Goal: Task Accomplishment & Management: Manage account settings

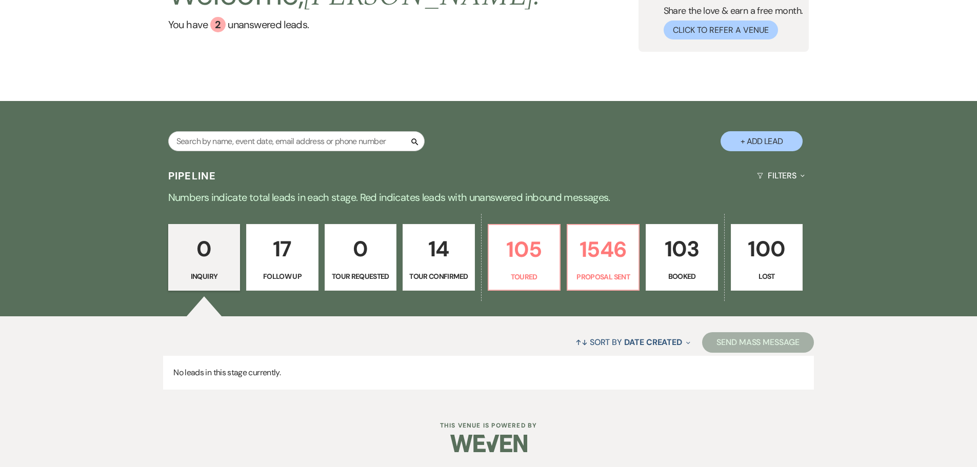
scroll to position [103, 0]
click at [511, 253] on p "105" at bounding box center [524, 249] width 58 height 34
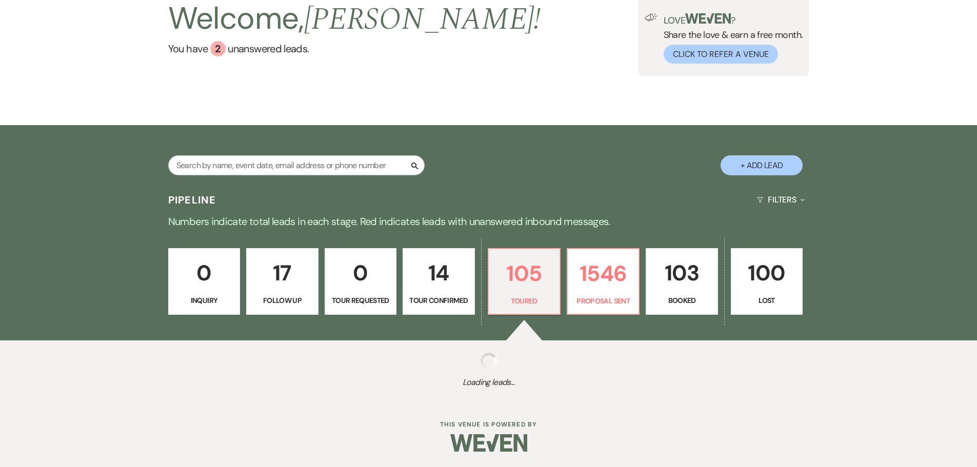
scroll to position [103, 0]
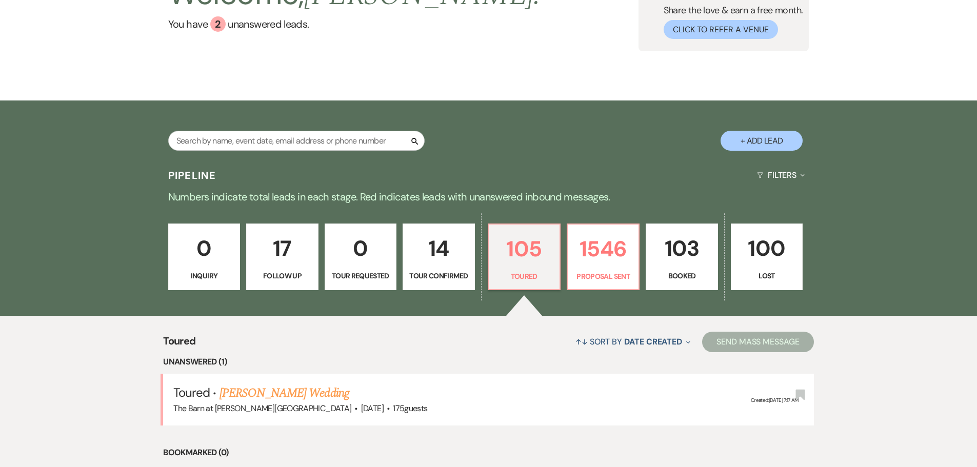
select select "5"
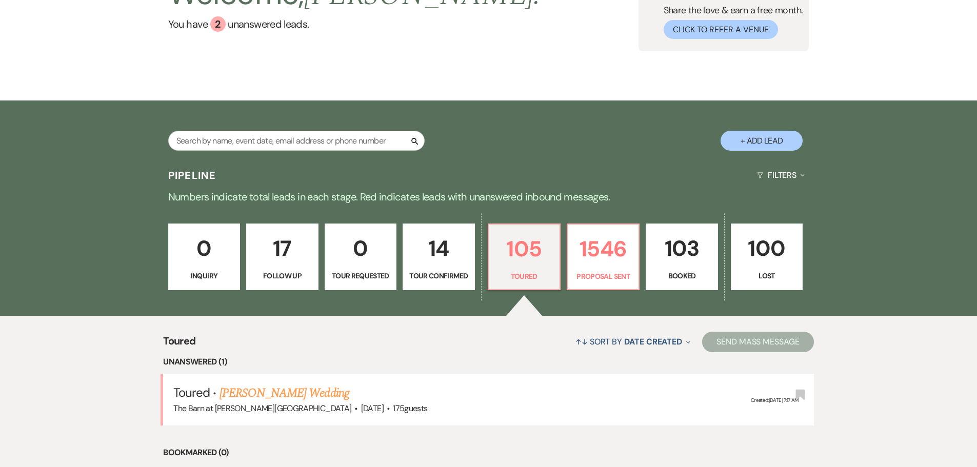
select select "5"
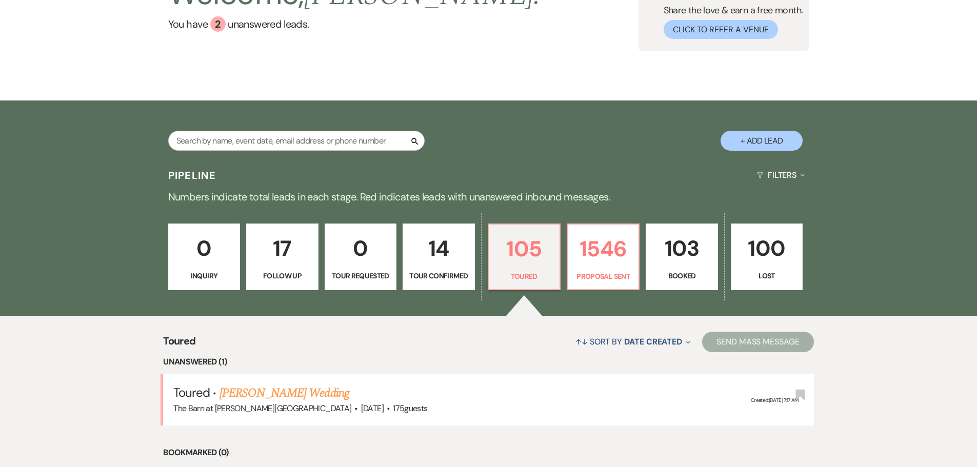
select select "5"
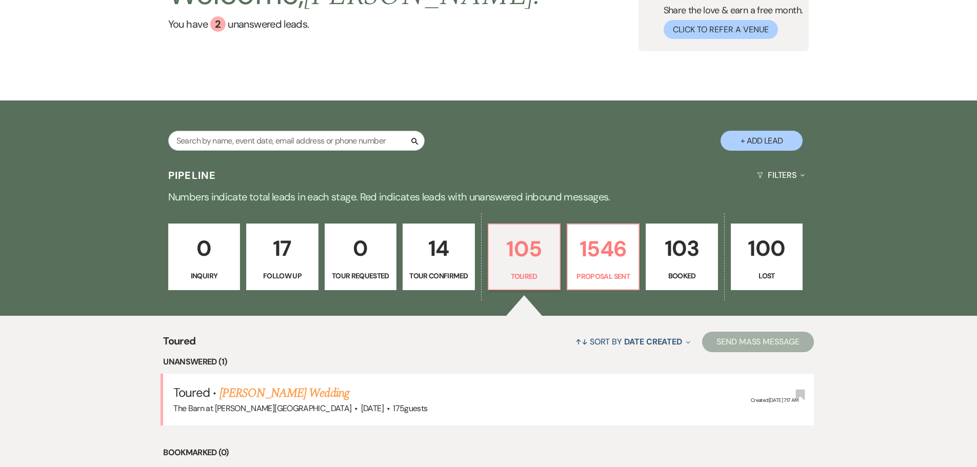
select select "5"
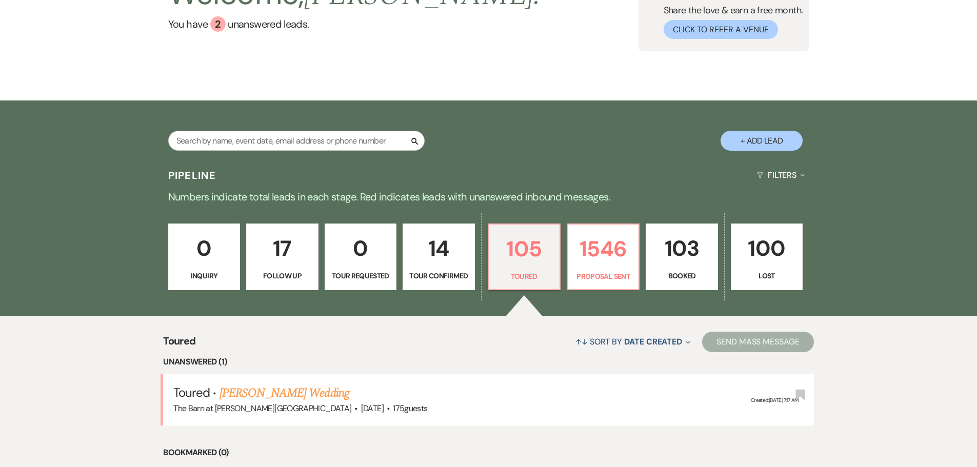
select select "5"
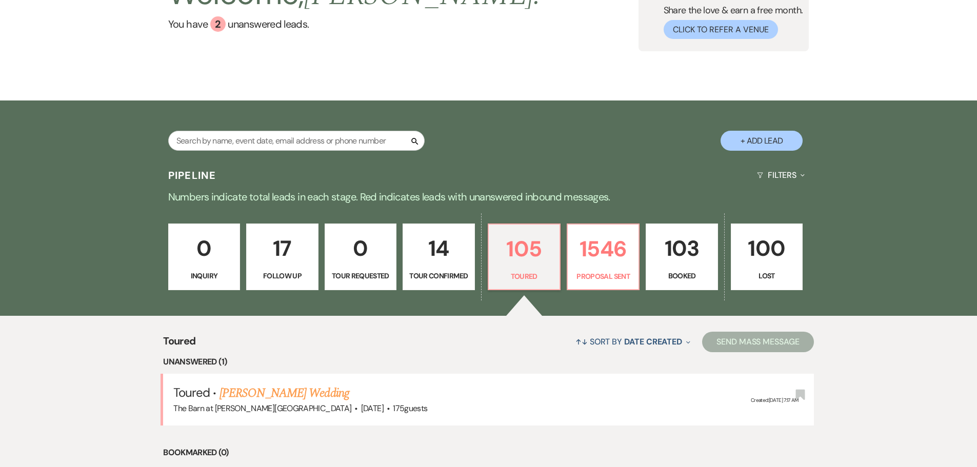
select select "5"
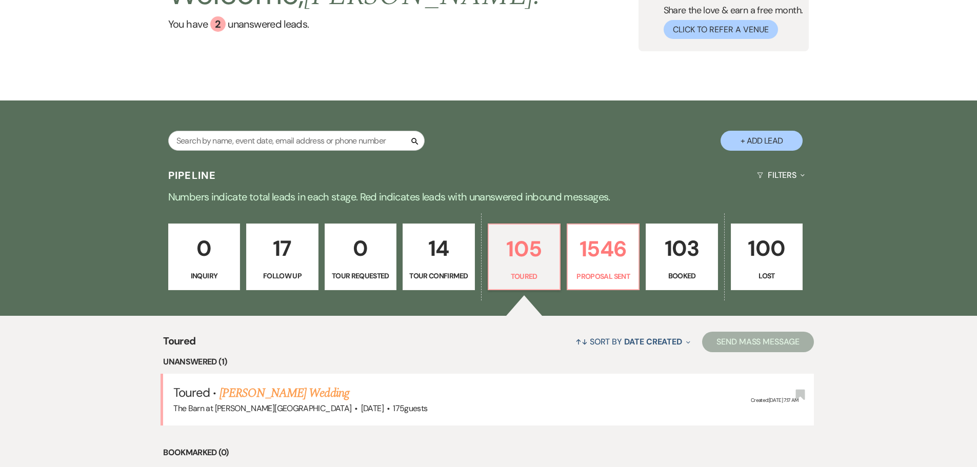
select select "5"
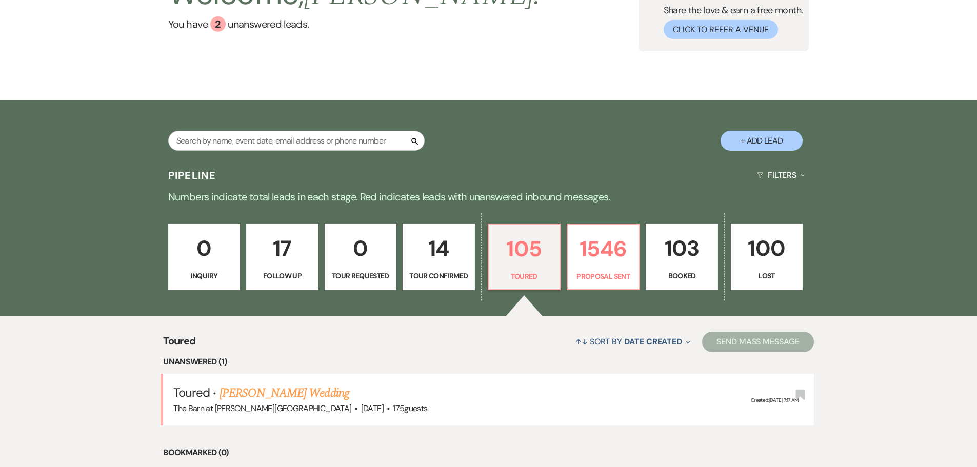
select select "5"
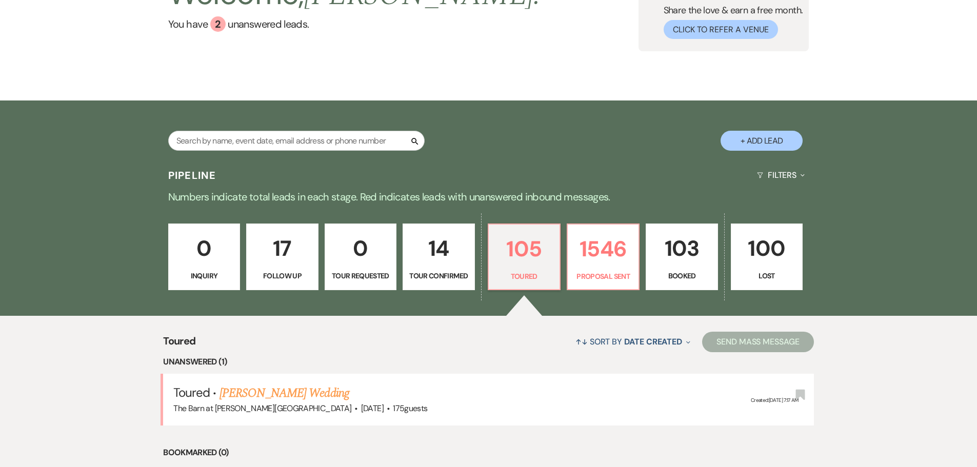
select select "5"
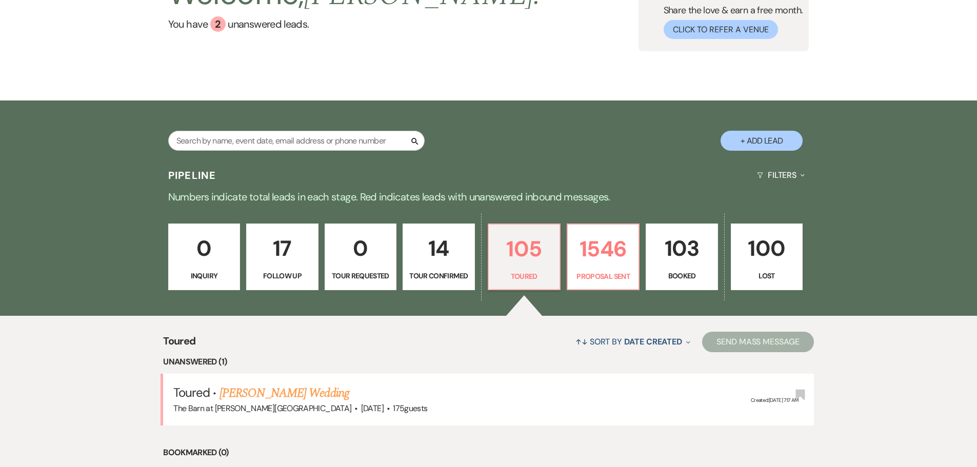
select select "5"
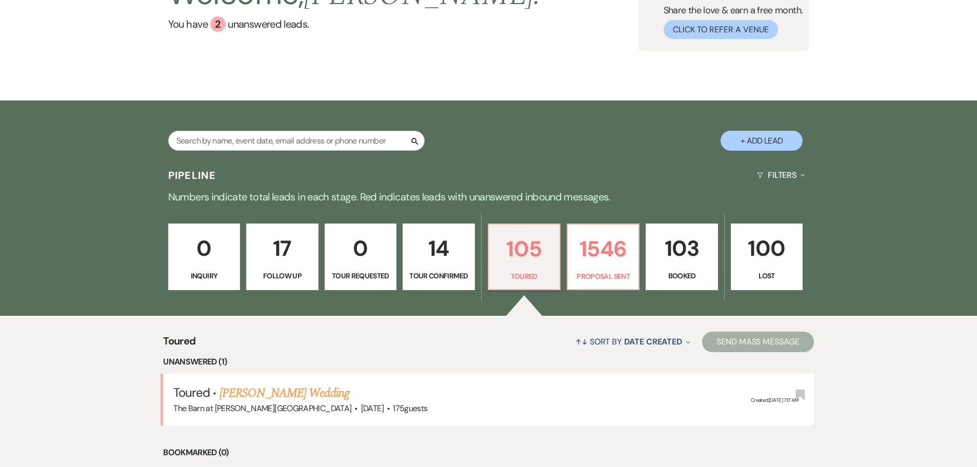
select select "5"
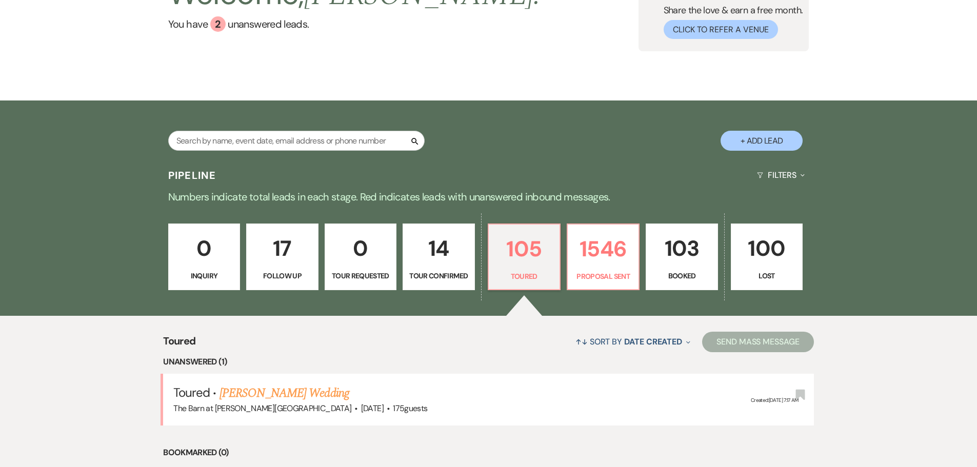
select select "5"
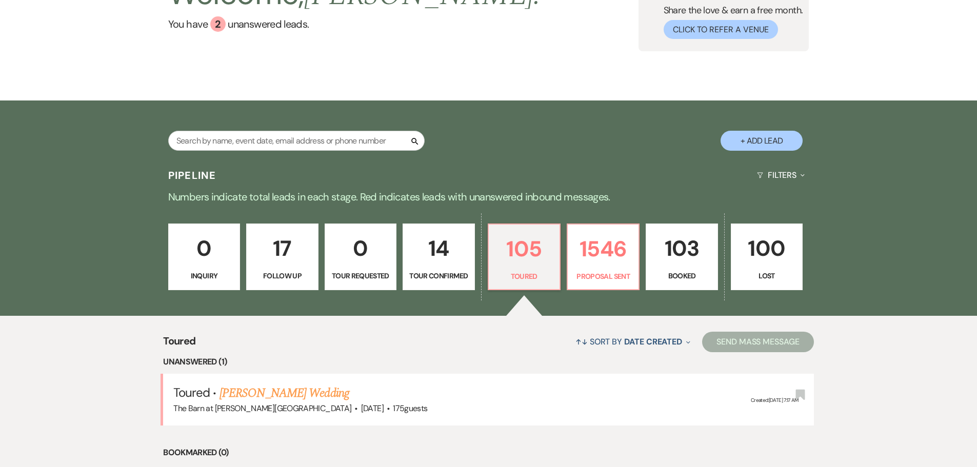
select select "5"
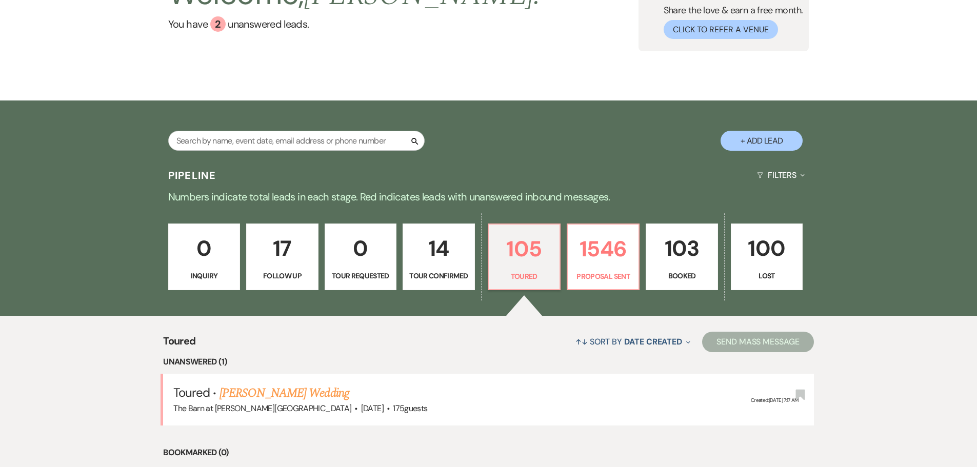
select select "5"
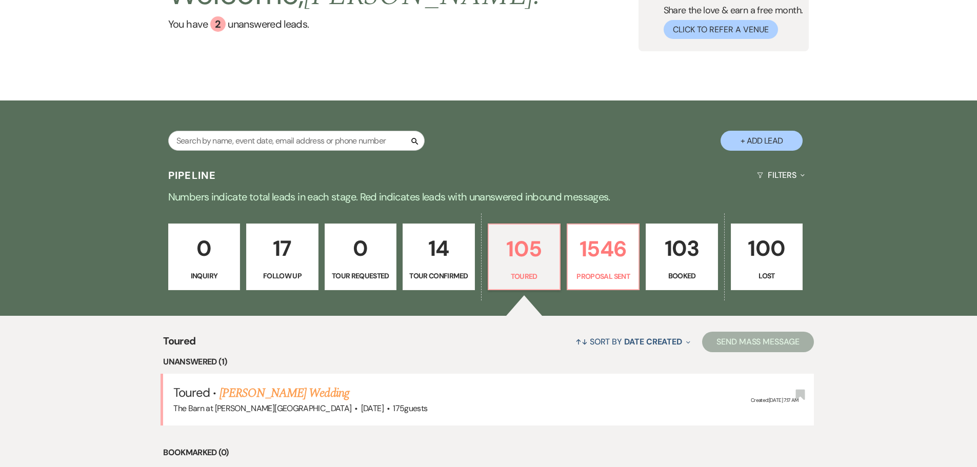
select select "5"
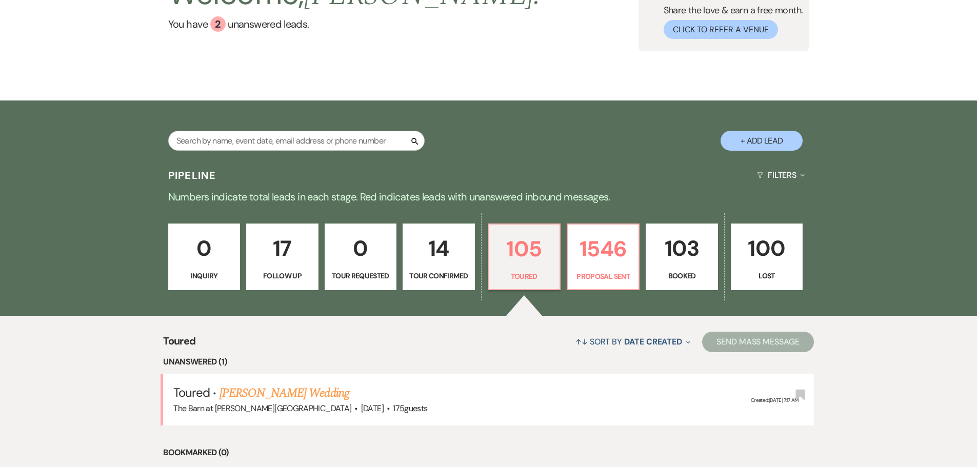
select select "5"
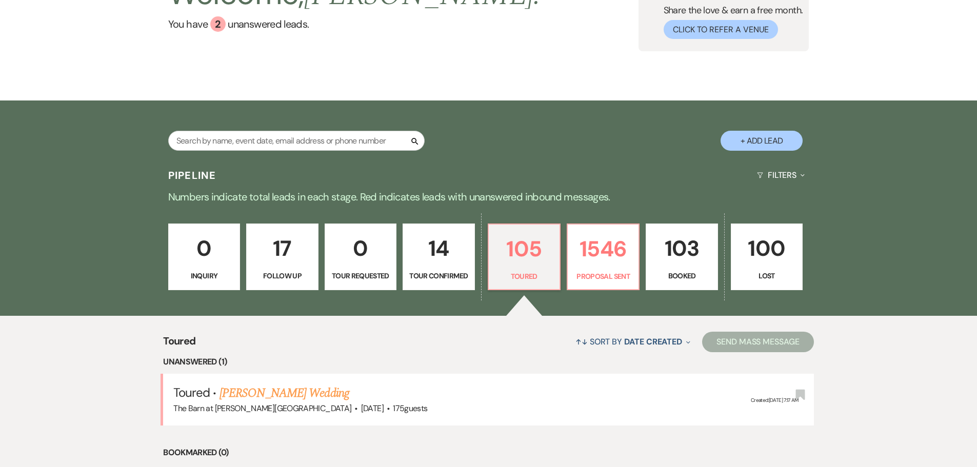
select select "5"
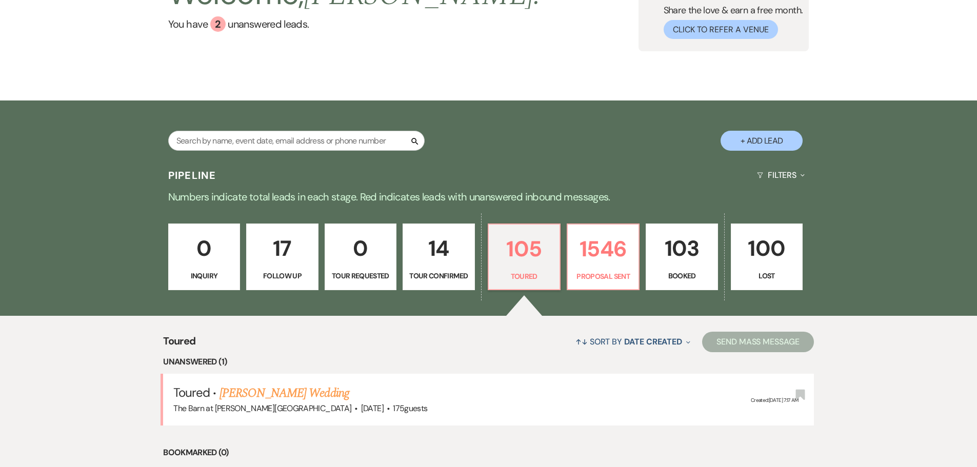
select select "5"
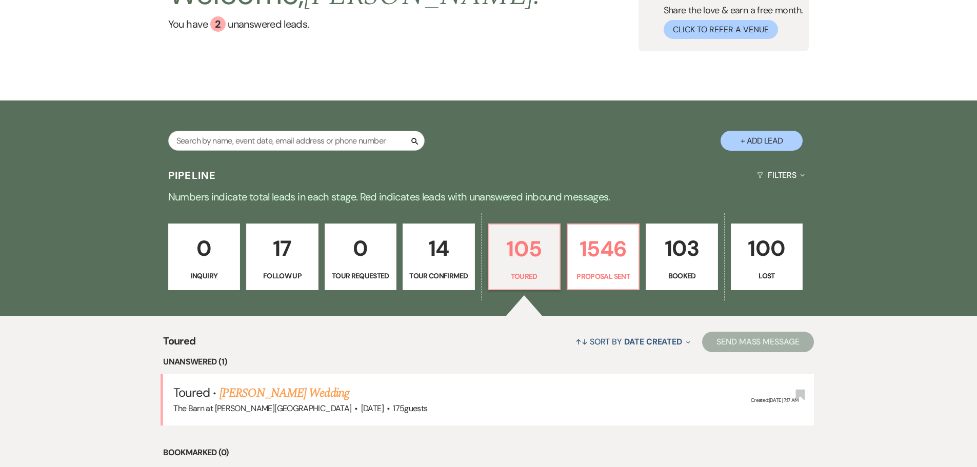
select select "5"
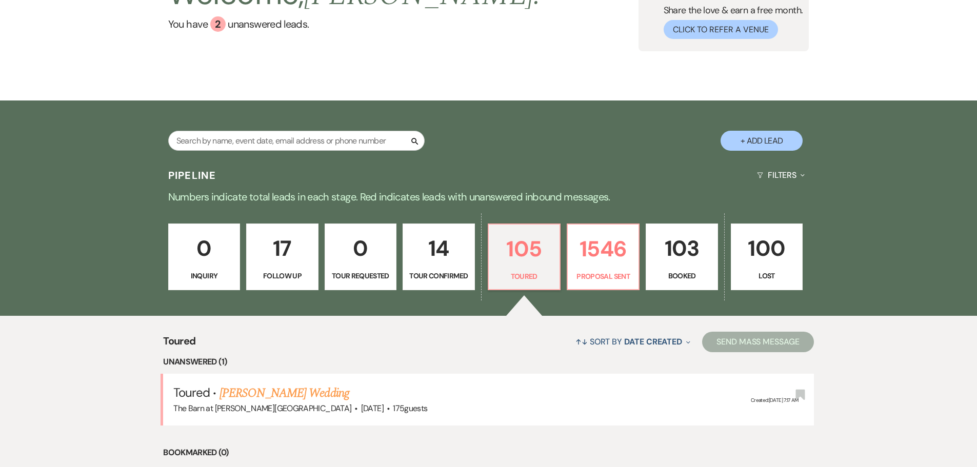
select select "5"
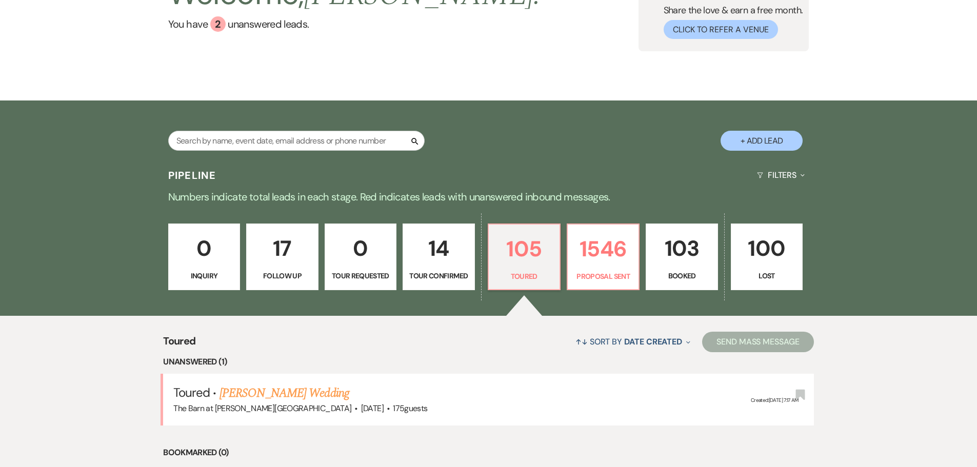
select select "5"
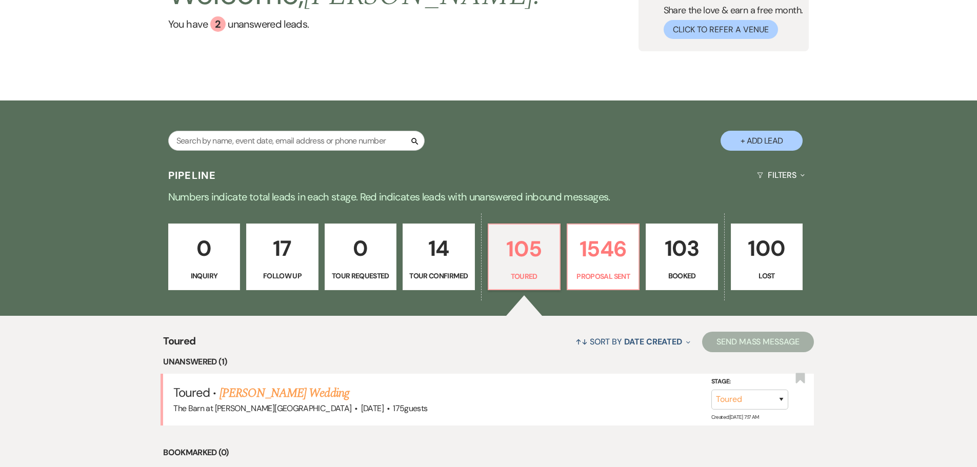
scroll to position [206, 0]
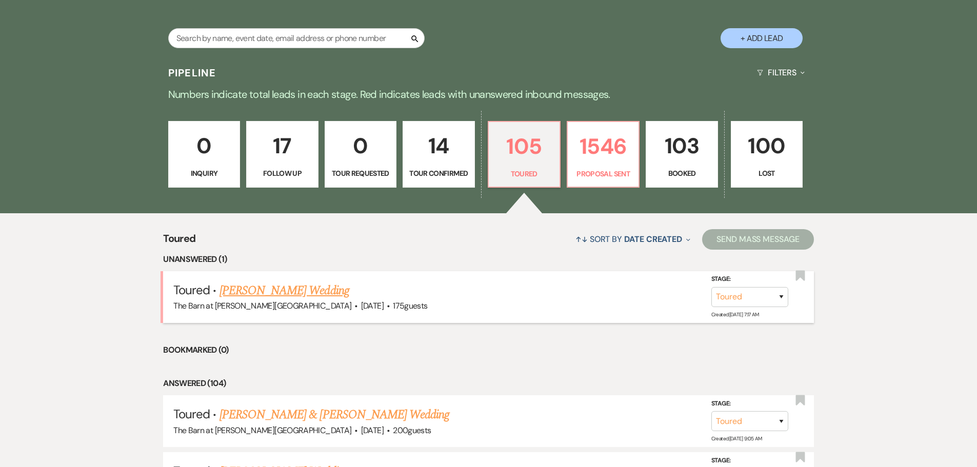
click at [304, 287] on link "[PERSON_NAME] Wedding" at bounding box center [284, 291] width 130 height 18
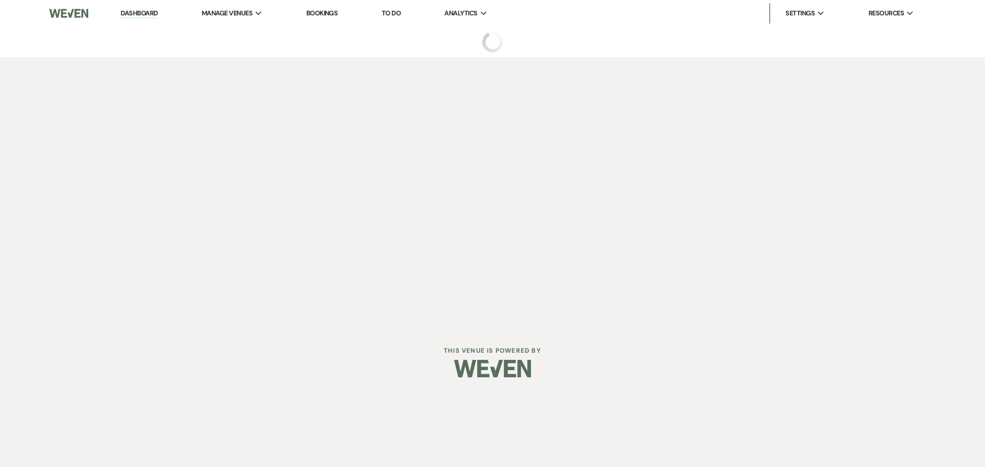
select select "5"
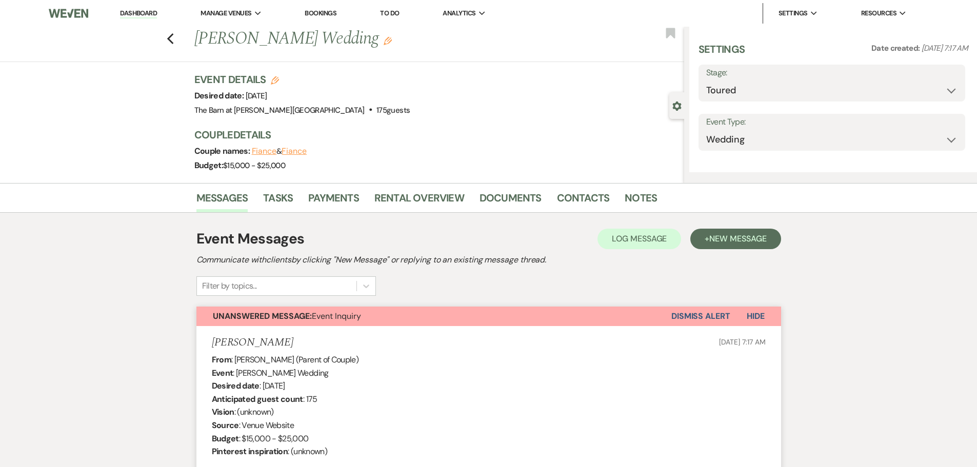
select select "5"
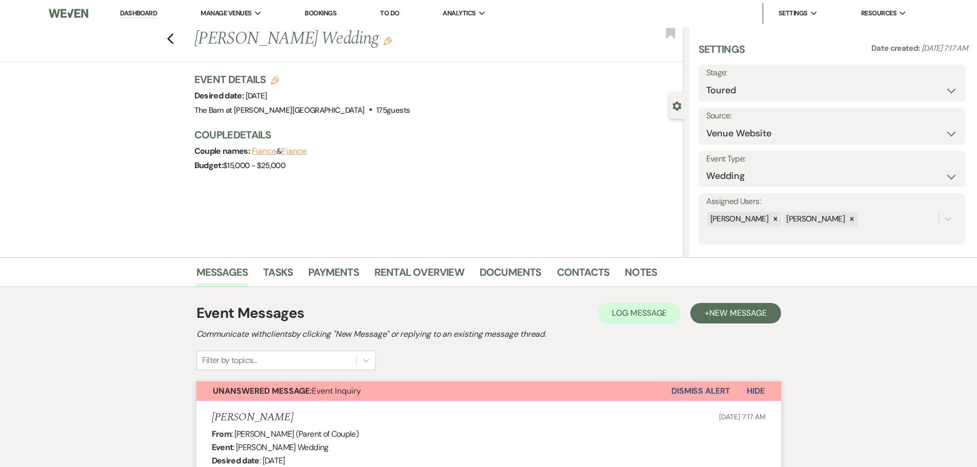
click at [128, 12] on link "Dashboard" at bounding box center [138, 14] width 37 height 10
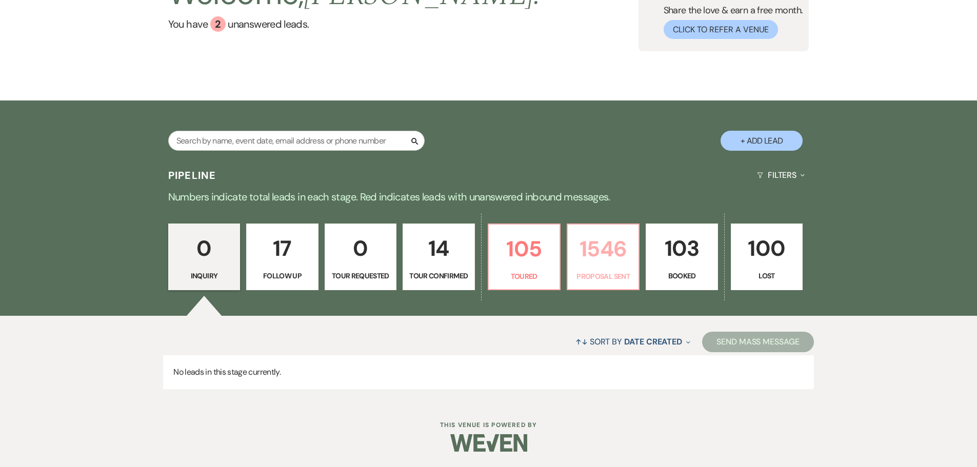
click at [617, 261] on p "1546" at bounding box center [603, 249] width 58 height 34
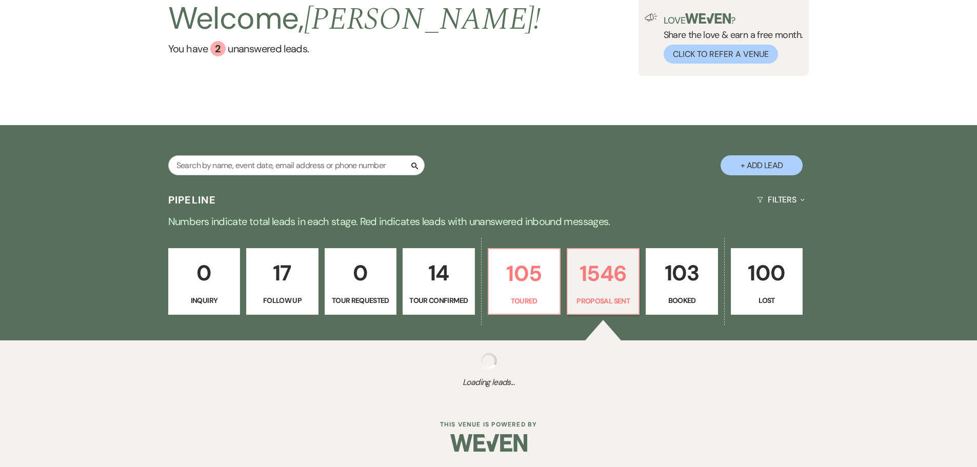
select select "6"
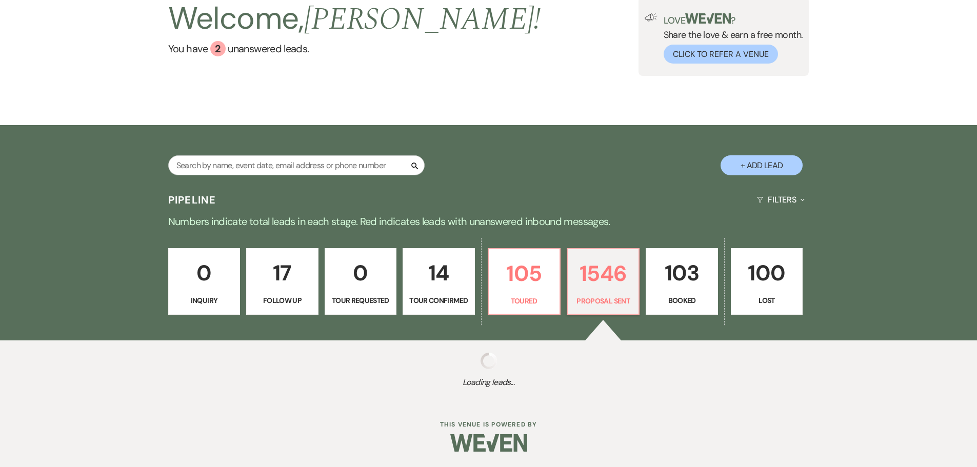
select select "6"
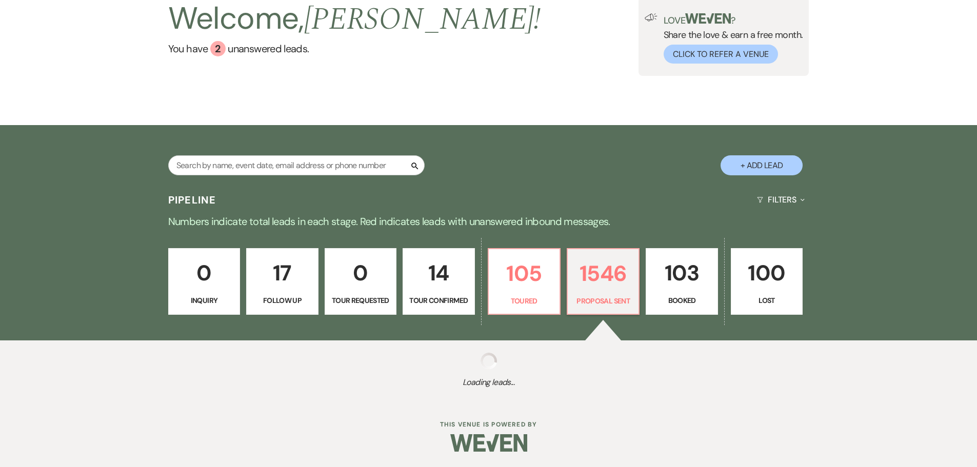
select select "6"
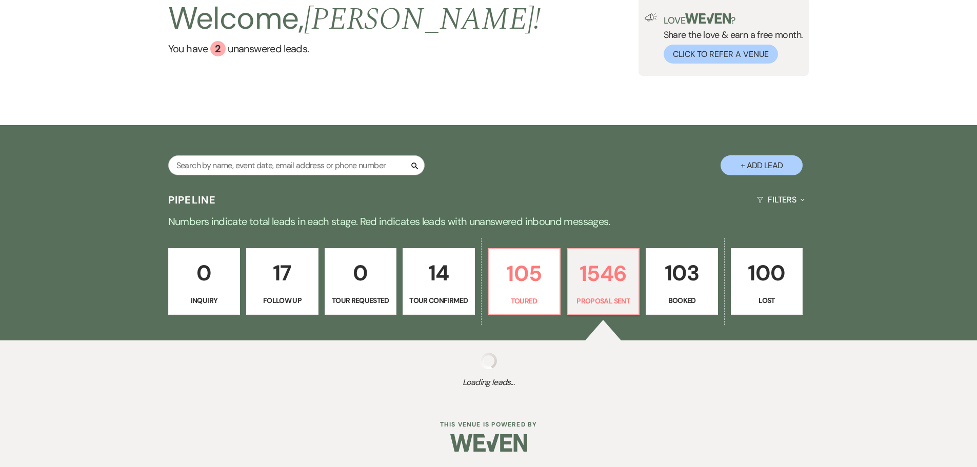
select select "6"
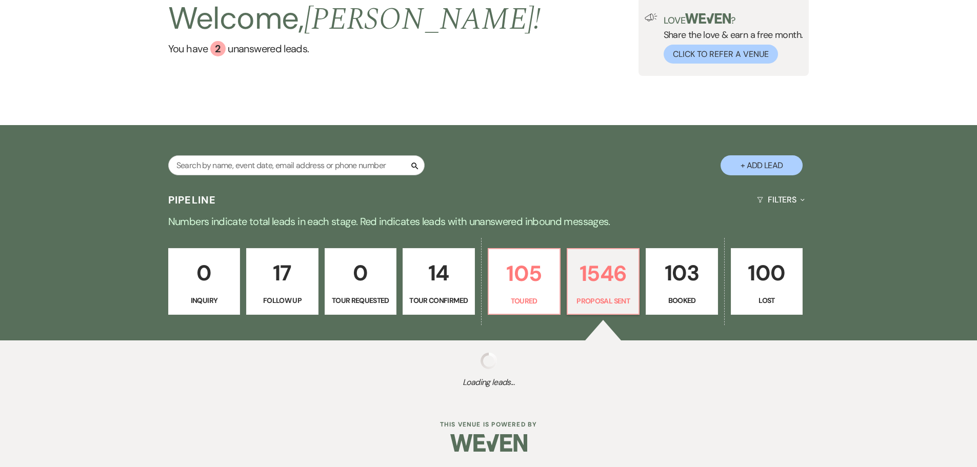
select select "6"
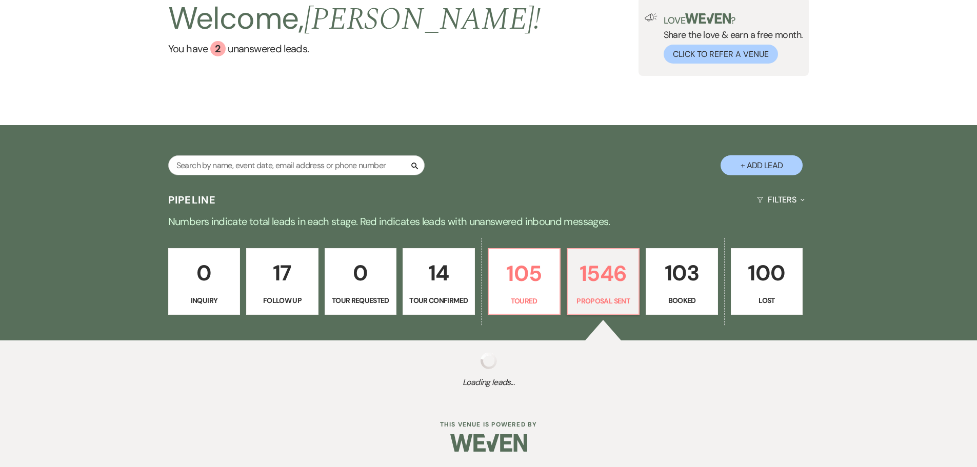
select select "6"
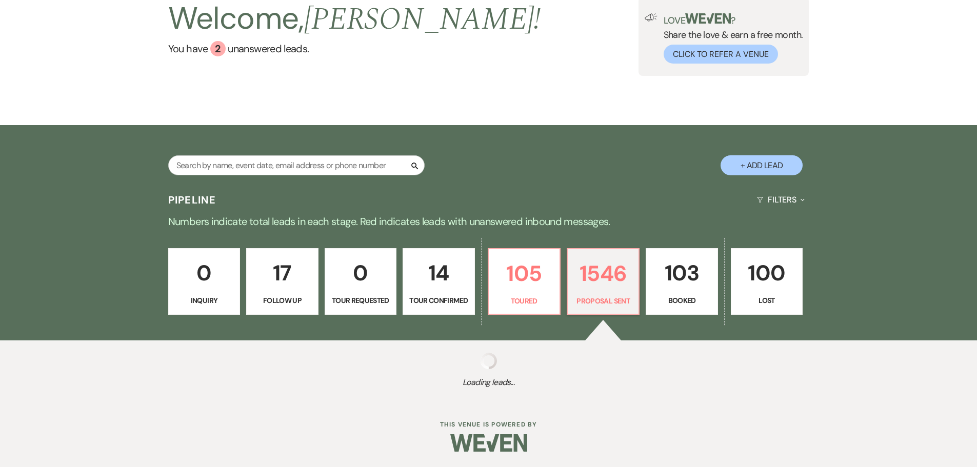
select select "6"
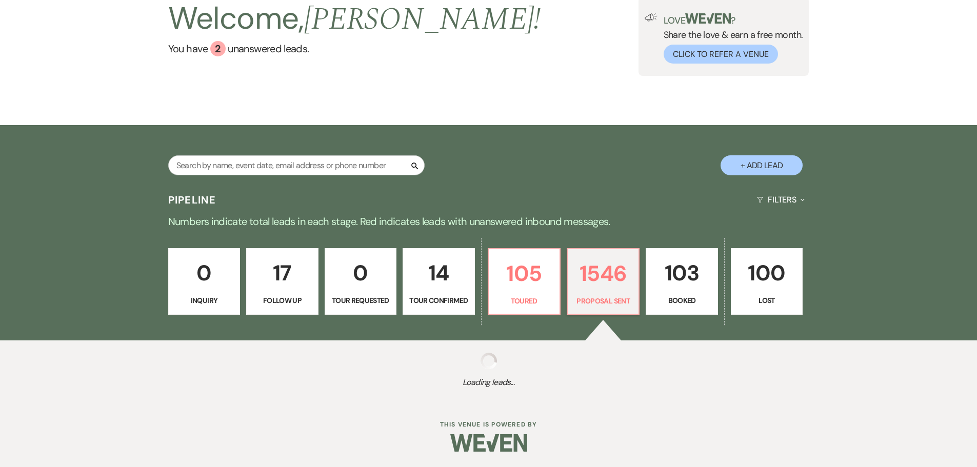
select select "6"
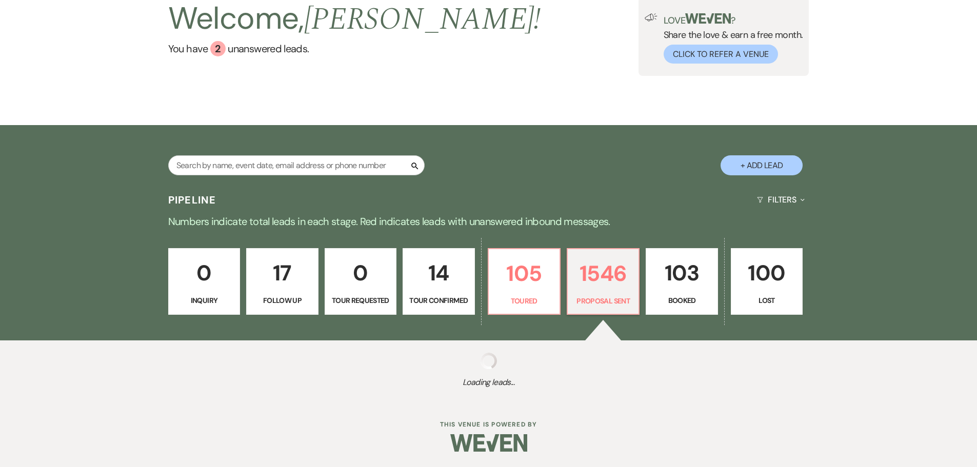
select select "6"
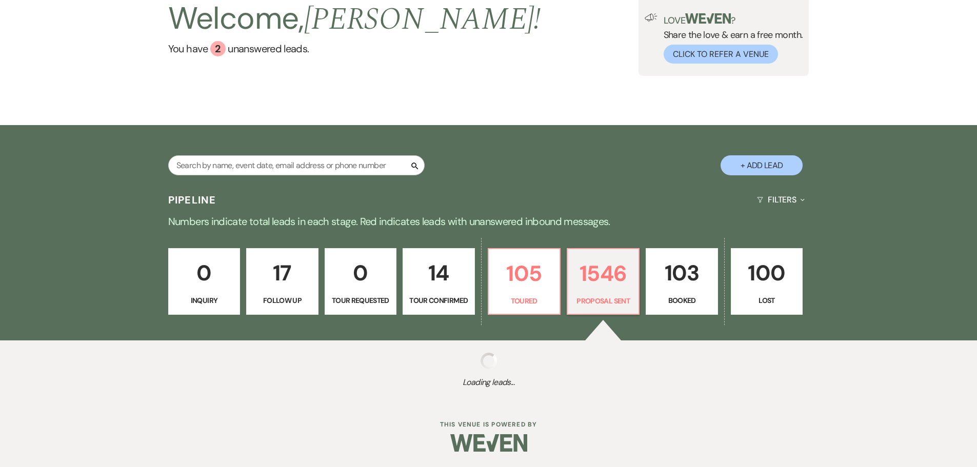
select select "6"
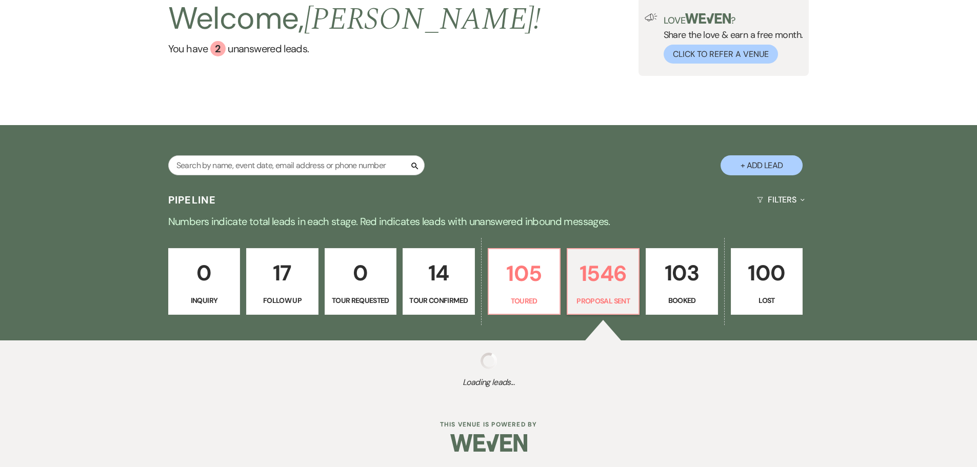
select select "6"
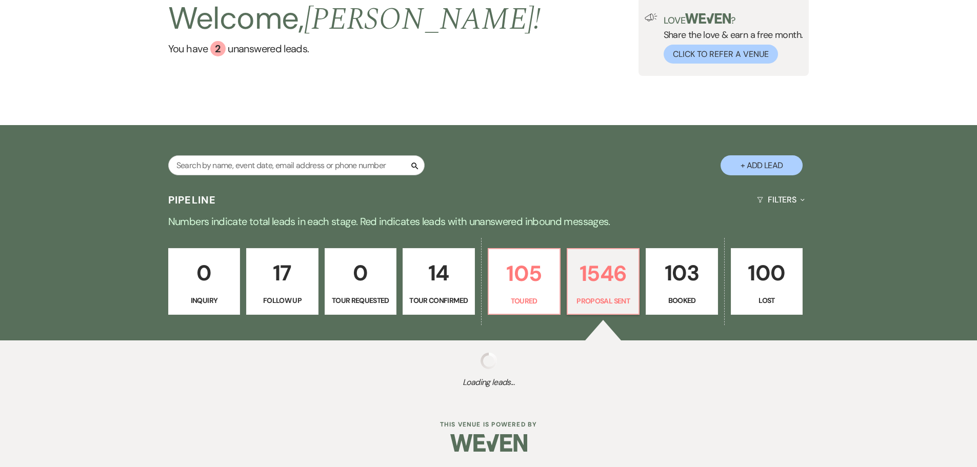
select select "6"
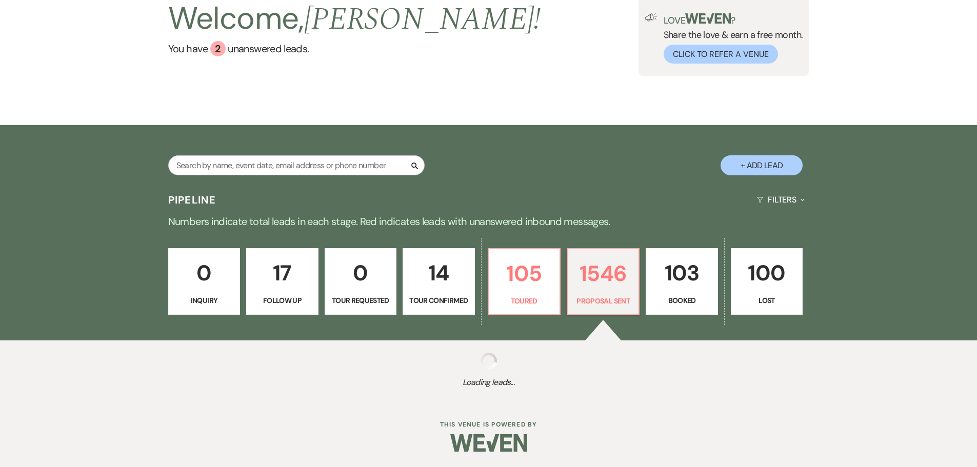
select select "6"
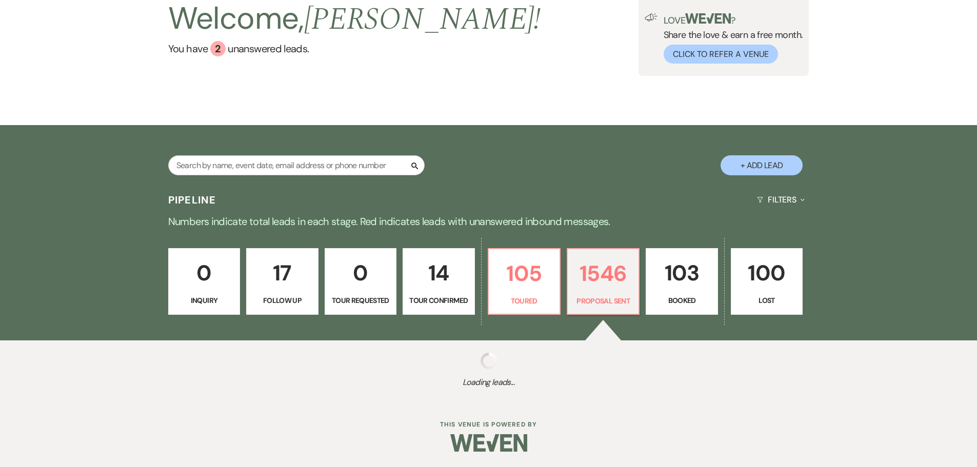
select select "6"
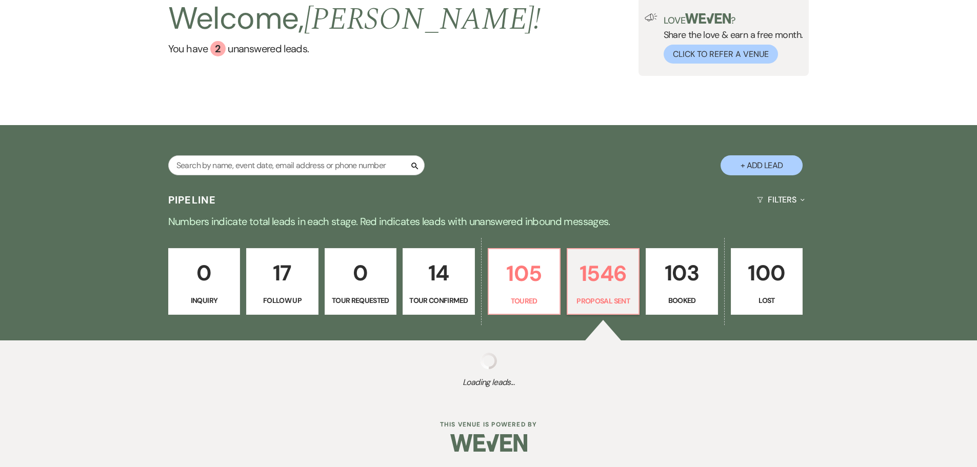
select select "6"
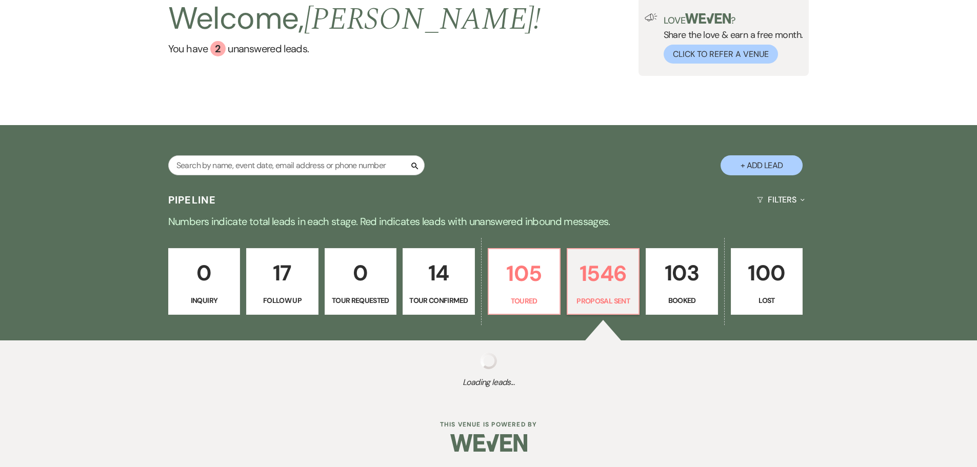
select select "6"
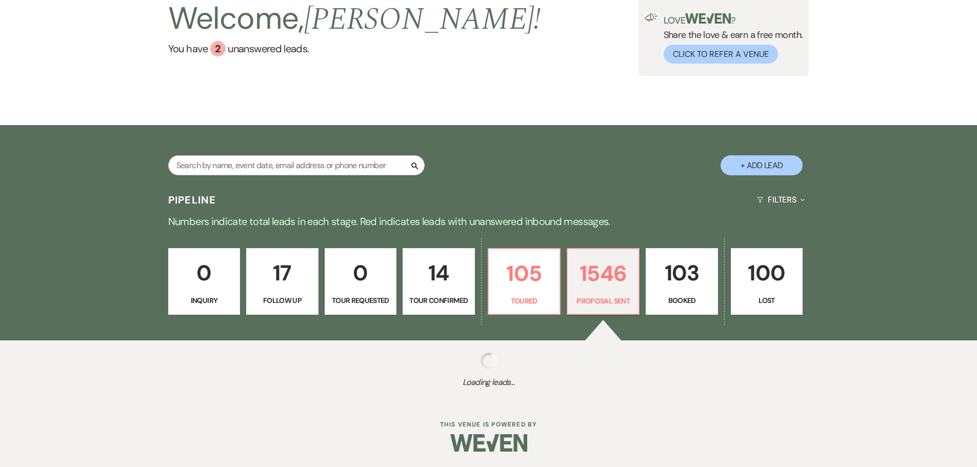
select select "6"
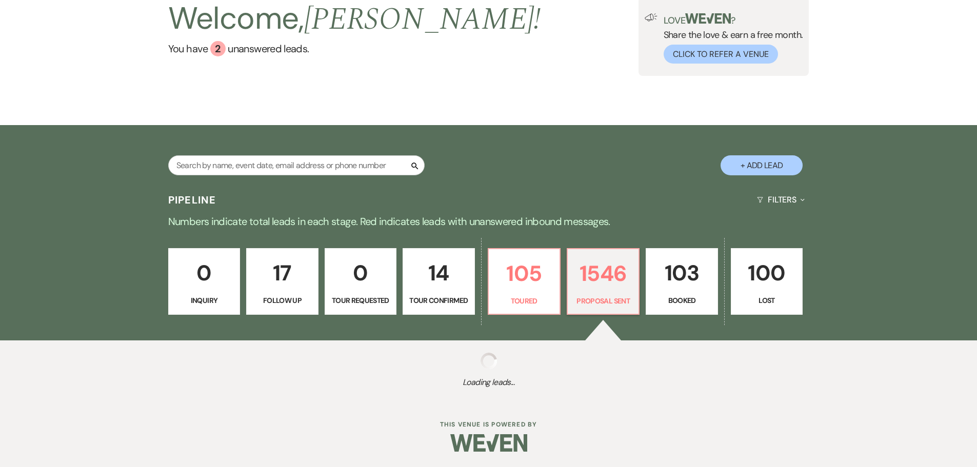
select select "6"
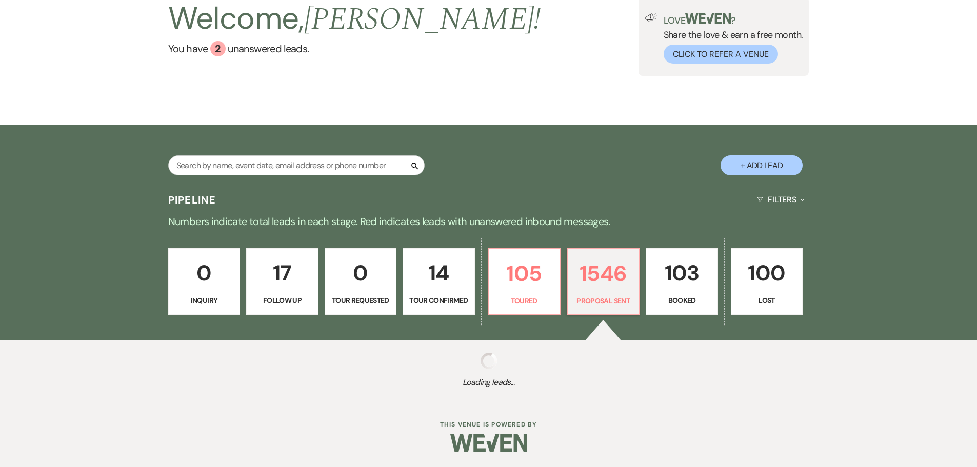
select select "6"
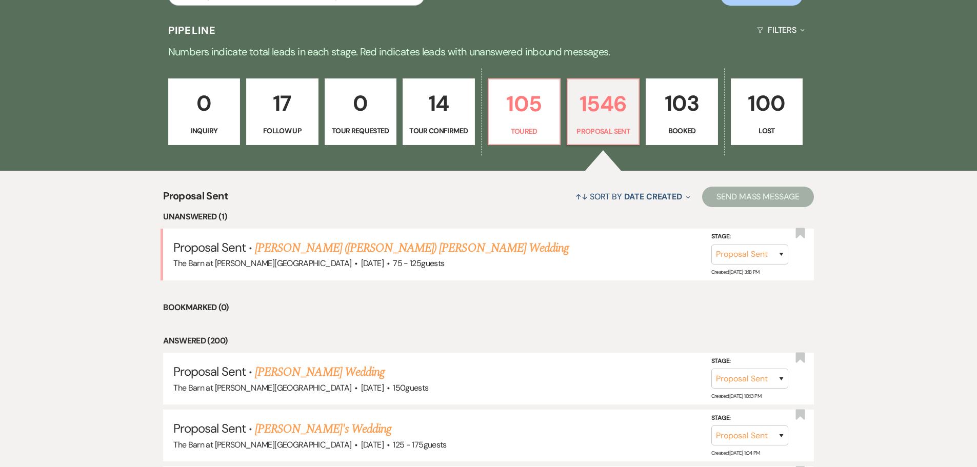
scroll to position [308, 0]
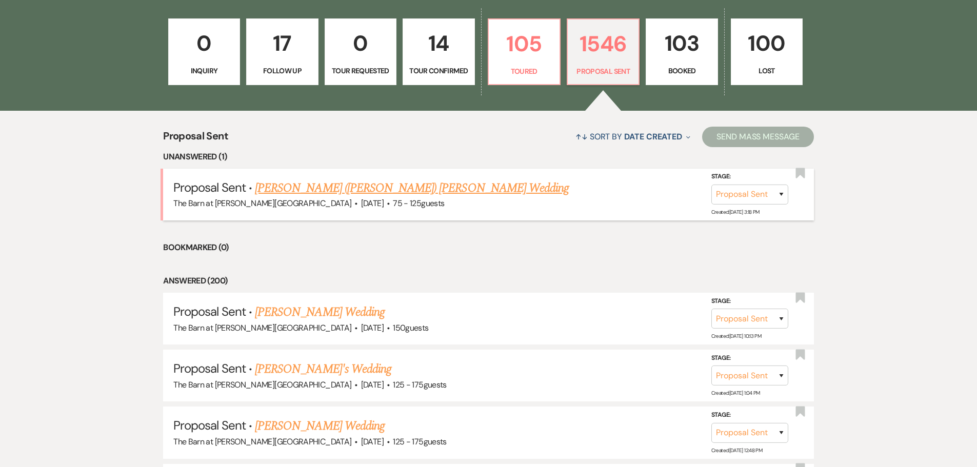
click at [343, 184] on link "[PERSON_NAME] ([PERSON_NAME]) [PERSON_NAME] Wedding" at bounding box center [412, 188] width 314 height 18
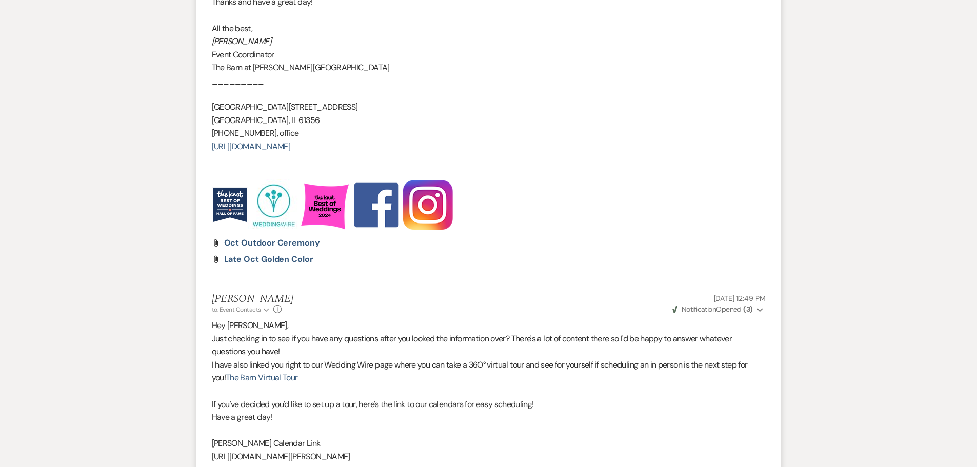
scroll to position [1632, 0]
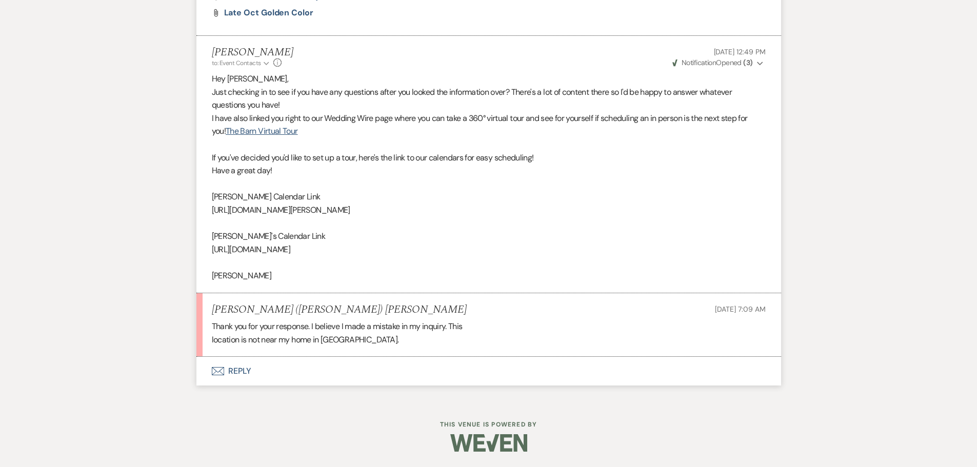
click at [227, 370] on button "Envelope Reply" at bounding box center [488, 371] width 585 height 29
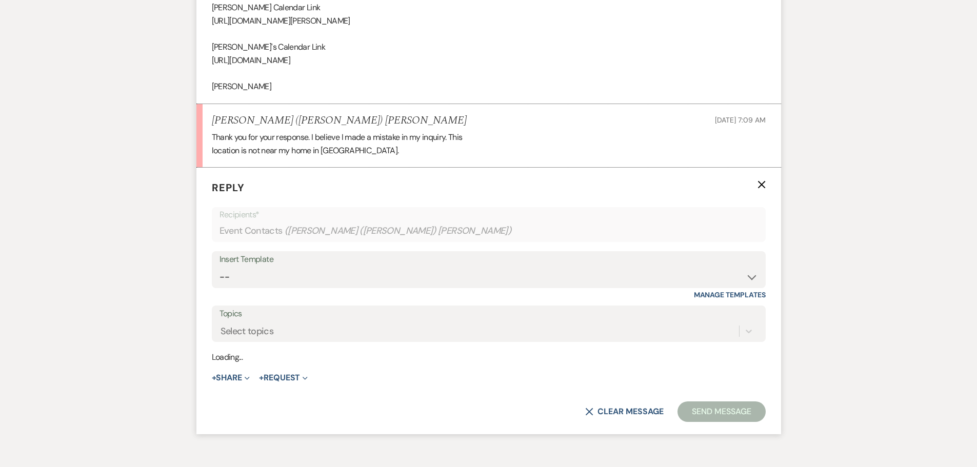
scroll to position [1828, 0]
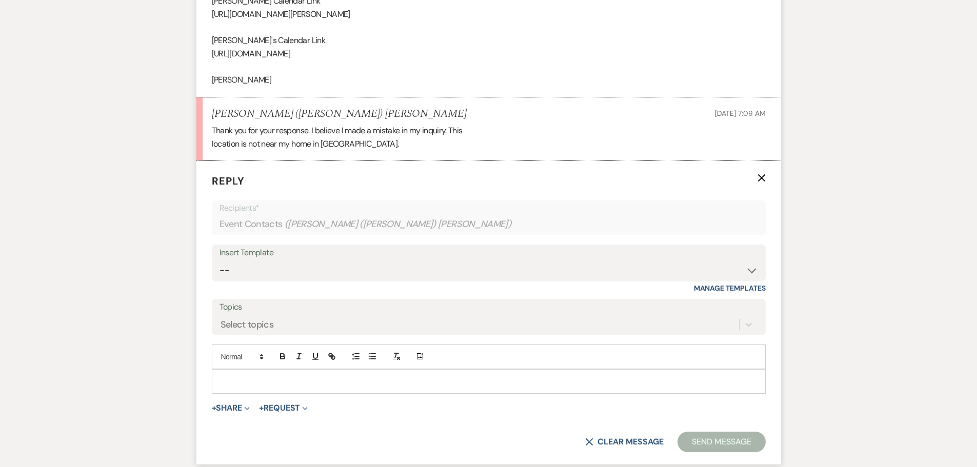
click at [256, 384] on p at bounding box center [488, 381] width 537 height 11
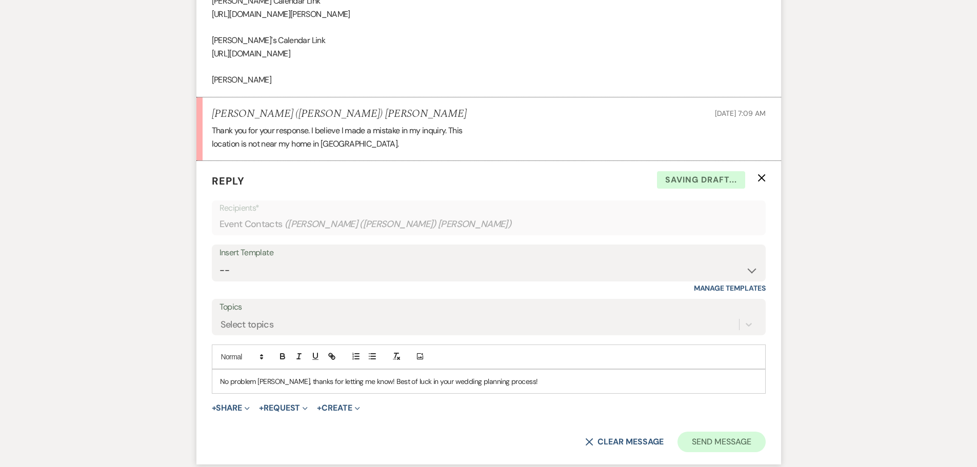
drag, startPoint x: 705, startPoint y: 427, endPoint x: 701, endPoint y: 438, distance: 11.7
click at [704, 432] on form "Reply X Saving draft... Recipients* Event Contacts ( [PERSON_NAME] ([PERSON_NAM…" at bounding box center [488, 313] width 585 height 304
click at [701, 441] on button "Send Message" at bounding box center [721, 442] width 88 height 21
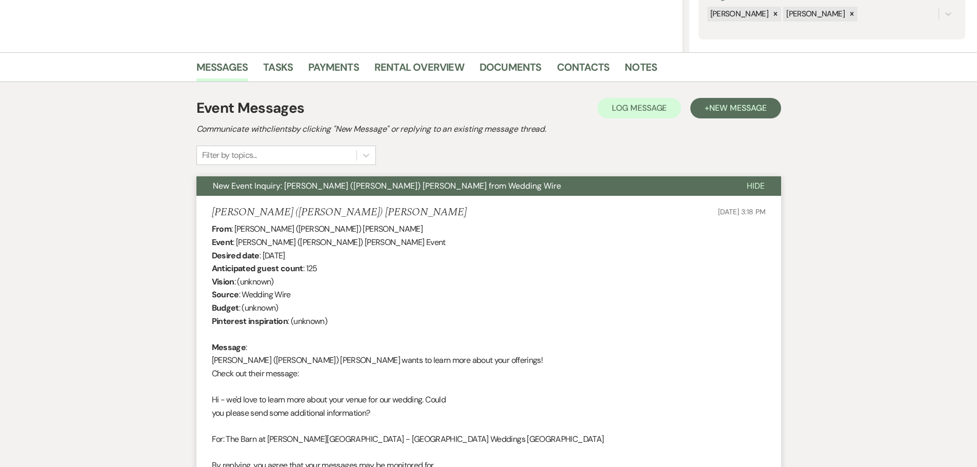
scroll to position [0, 0]
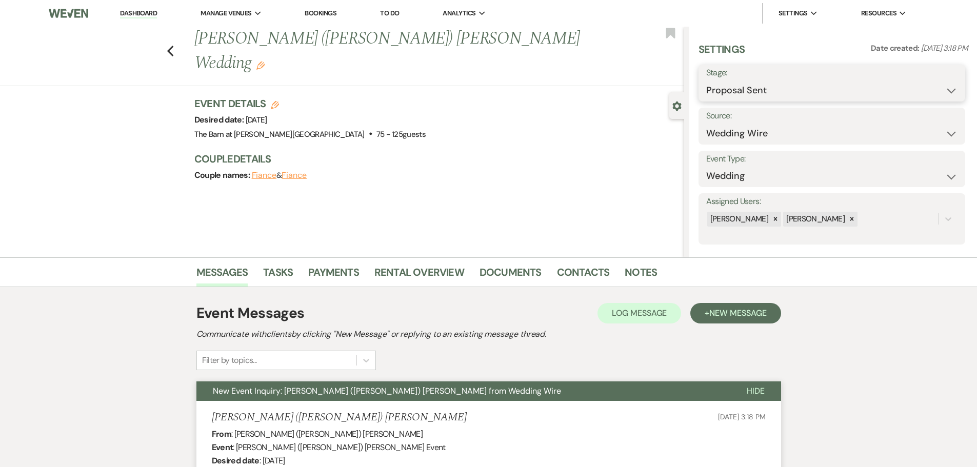
click at [746, 89] on select "Inquiry Follow Up Tour Requested Tour Confirmed Toured Proposal Sent Booked Lost" at bounding box center [831, 91] width 251 height 20
click at [706, 81] on select "Inquiry Follow Up Tour Requested Tour Confirmed Toured Proposal Sent Booked Lost" at bounding box center [831, 91] width 251 height 20
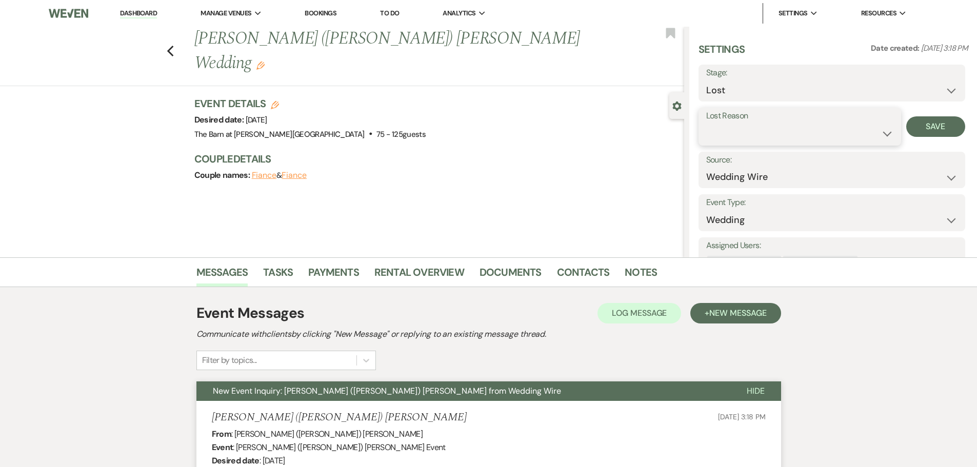
click at [770, 134] on select "Booked Elsewhere Budget Date Unavailable No Response Not a Good Match Capacity …" at bounding box center [799, 134] width 187 height 20
click at [706, 124] on select "Booked Elsewhere Budget Date Unavailable No Response Not a Good Match Capacity …" at bounding box center [799, 134] width 187 height 20
click at [947, 122] on button "Save" at bounding box center [935, 126] width 59 height 21
click at [144, 12] on link "Dashboard" at bounding box center [138, 14] width 37 height 10
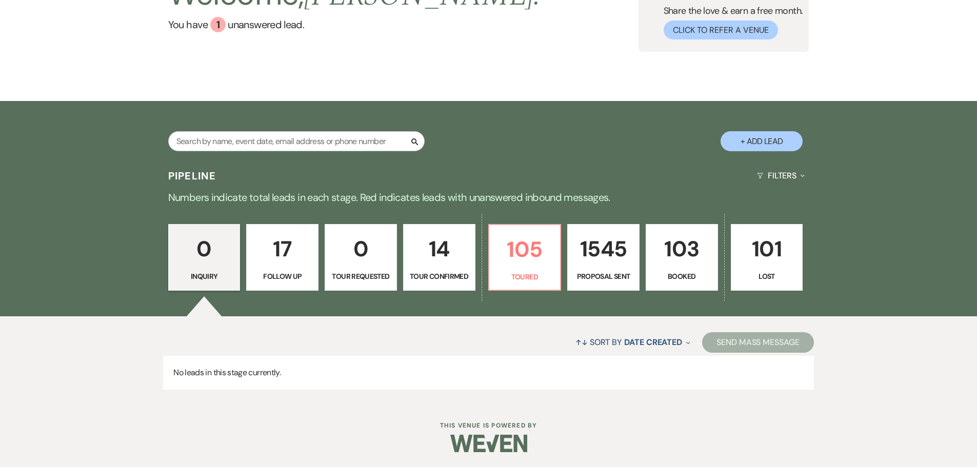
scroll to position [103, 0]
click at [337, 145] on input "text" at bounding box center [296, 141] width 256 height 20
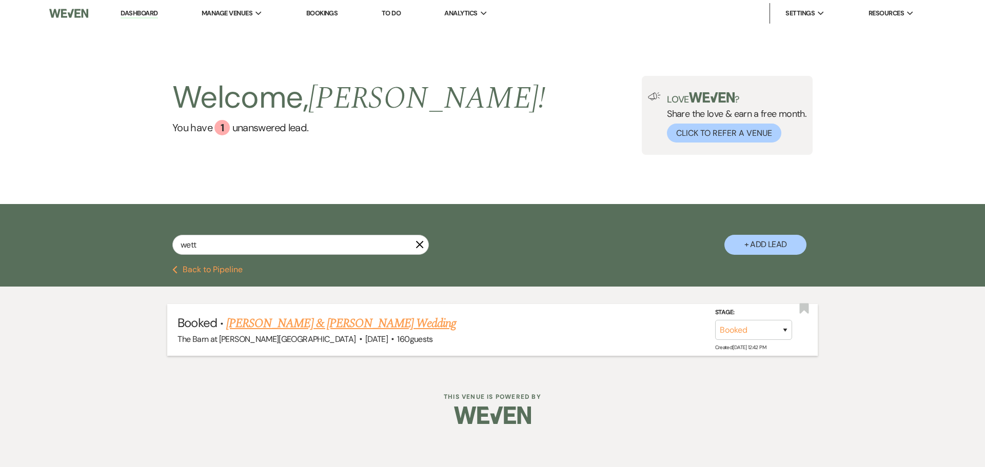
click at [290, 324] on link "[PERSON_NAME] & [PERSON_NAME] Wedding" at bounding box center [341, 323] width 230 height 18
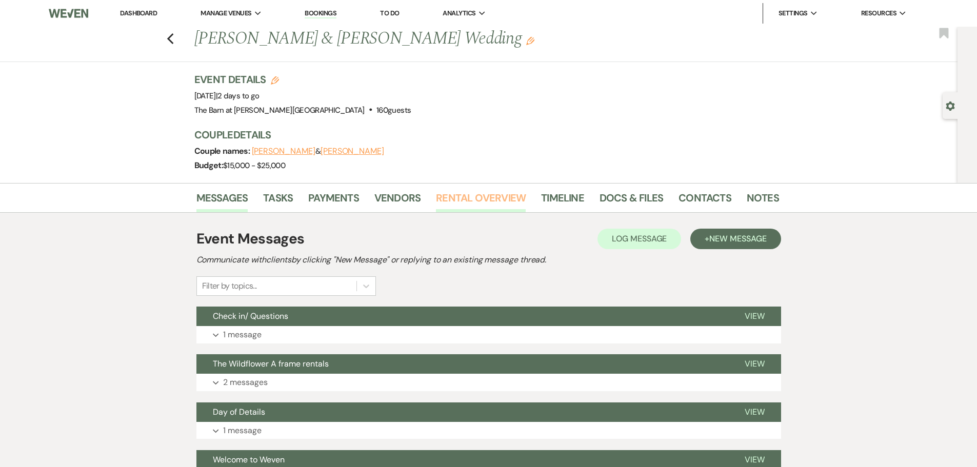
click at [471, 196] on link "Rental Overview" at bounding box center [481, 201] width 90 height 23
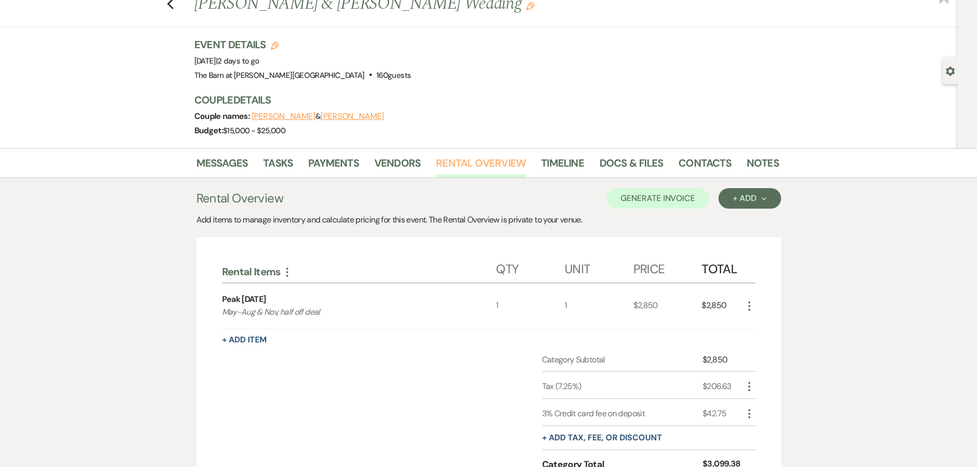
scroll to position [51, 0]
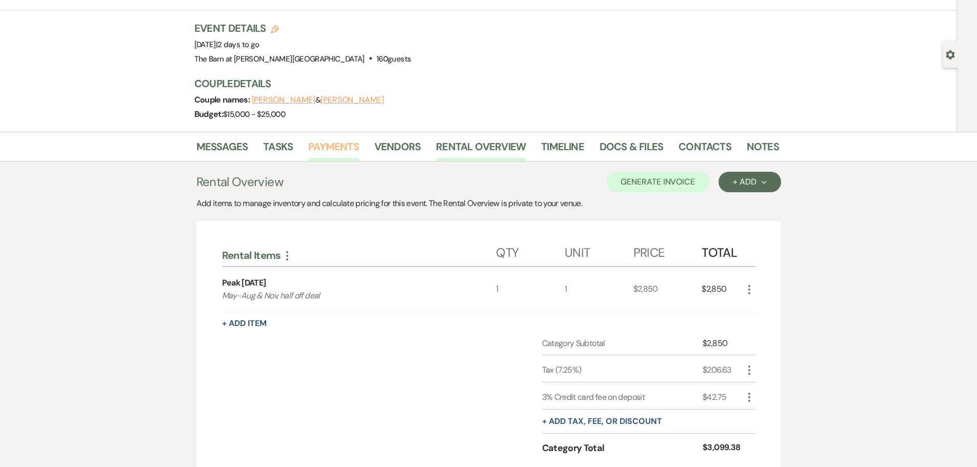
click at [349, 146] on link "Payments" at bounding box center [333, 149] width 51 height 23
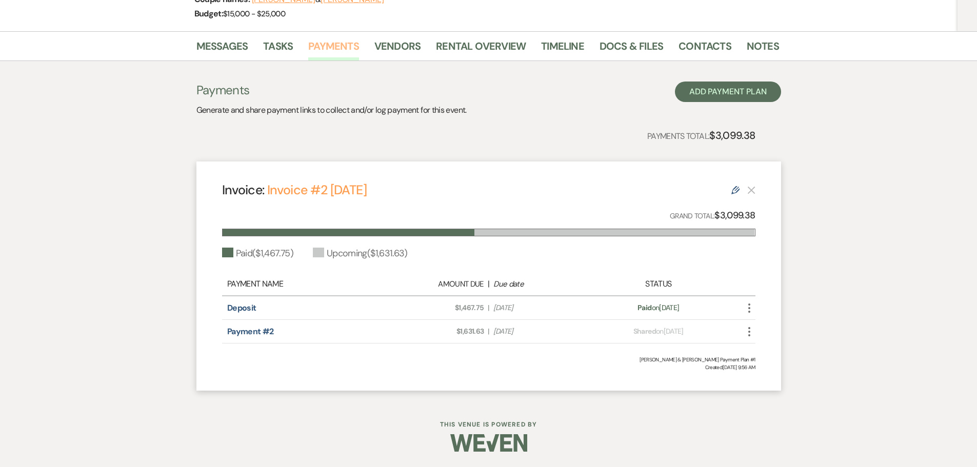
scroll to position [101, 0]
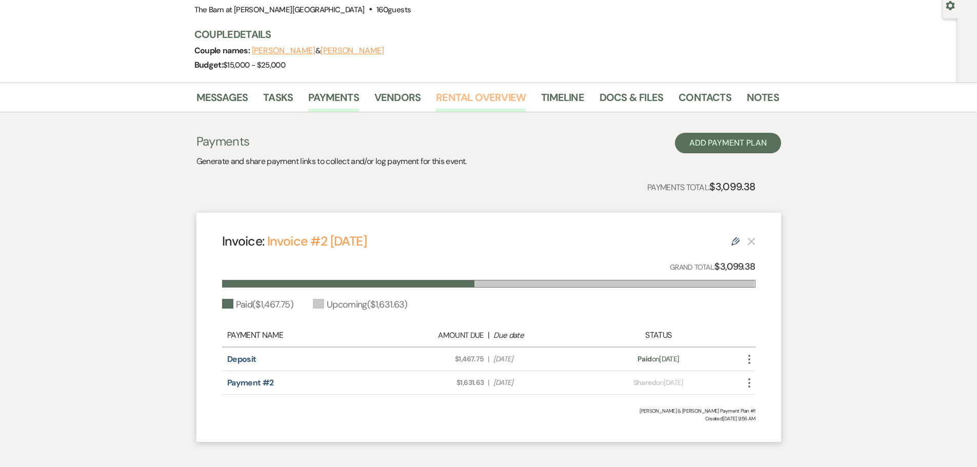
click at [481, 97] on link "Rental Overview" at bounding box center [481, 100] width 90 height 23
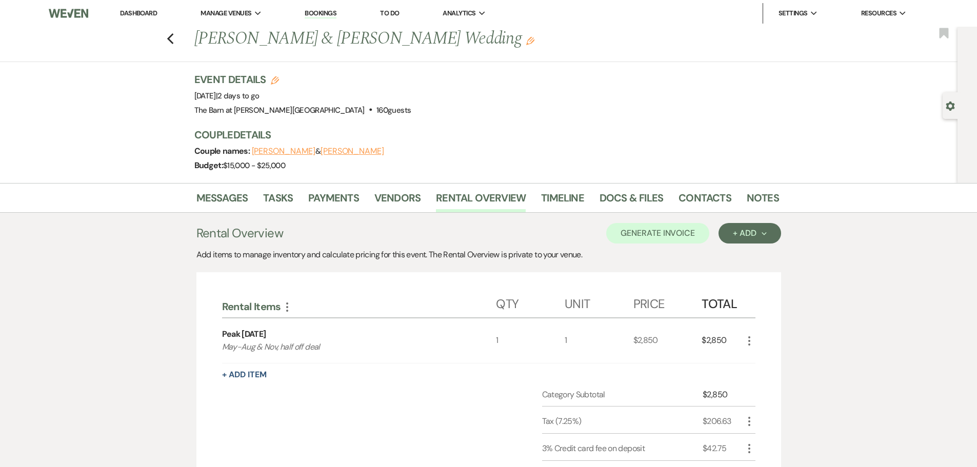
click at [149, 11] on link "Dashboard" at bounding box center [138, 13] width 37 height 9
